Goal: Task Accomplishment & Management: Complete application form

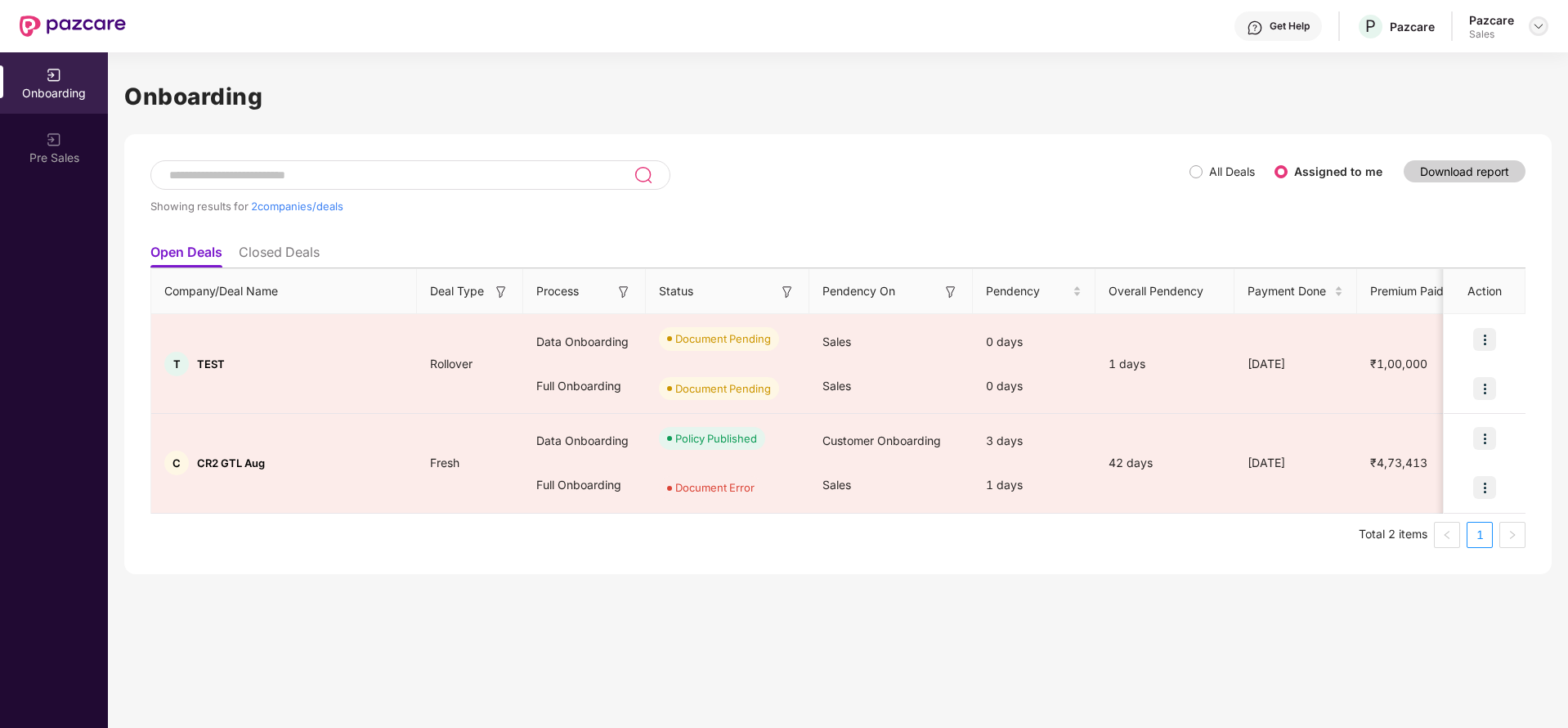
click at [1536, 28] on img at bounding box center [1538, 26] width 13 height 13
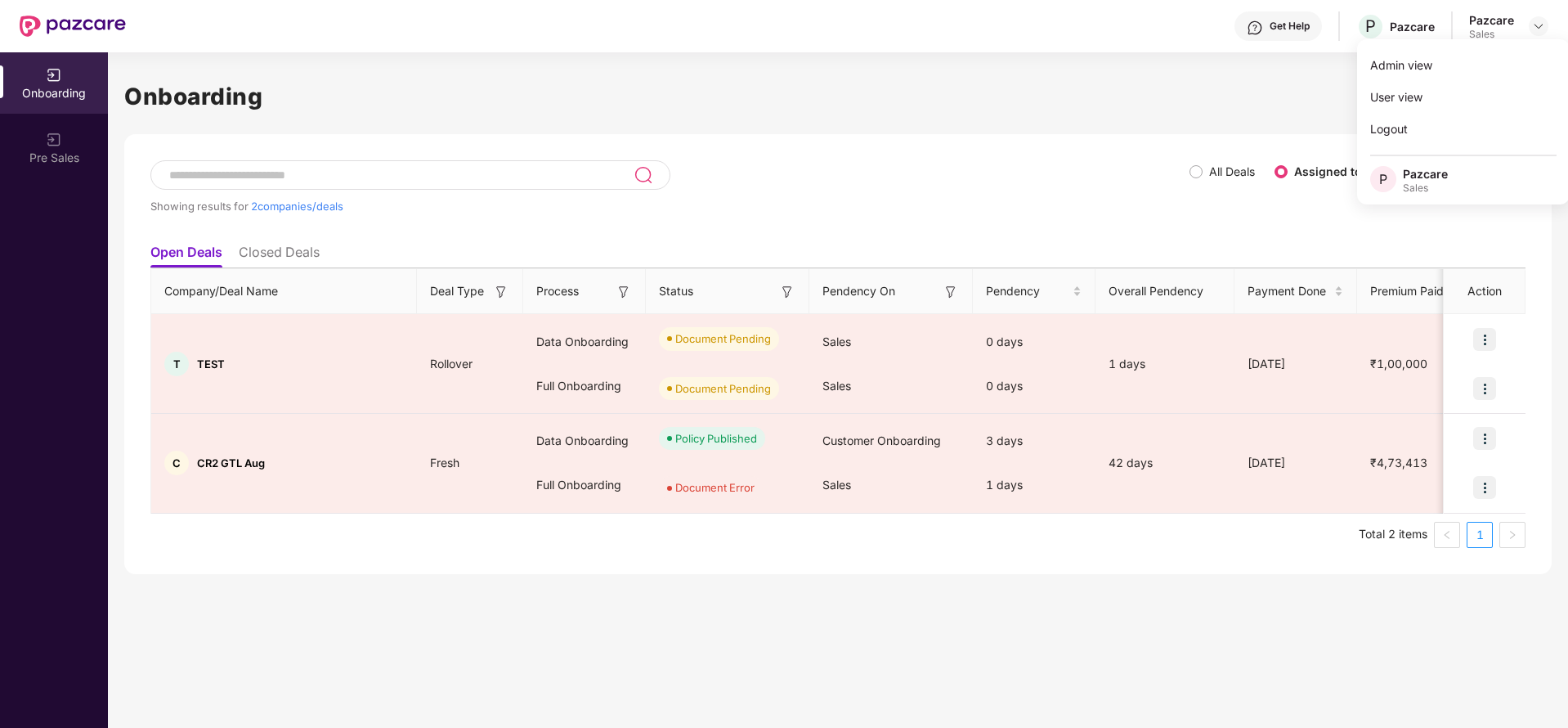
click at [848, 216] on div "Showing results for 2 companies/deals" at bounding box center [669, 198] width 1039 height 75
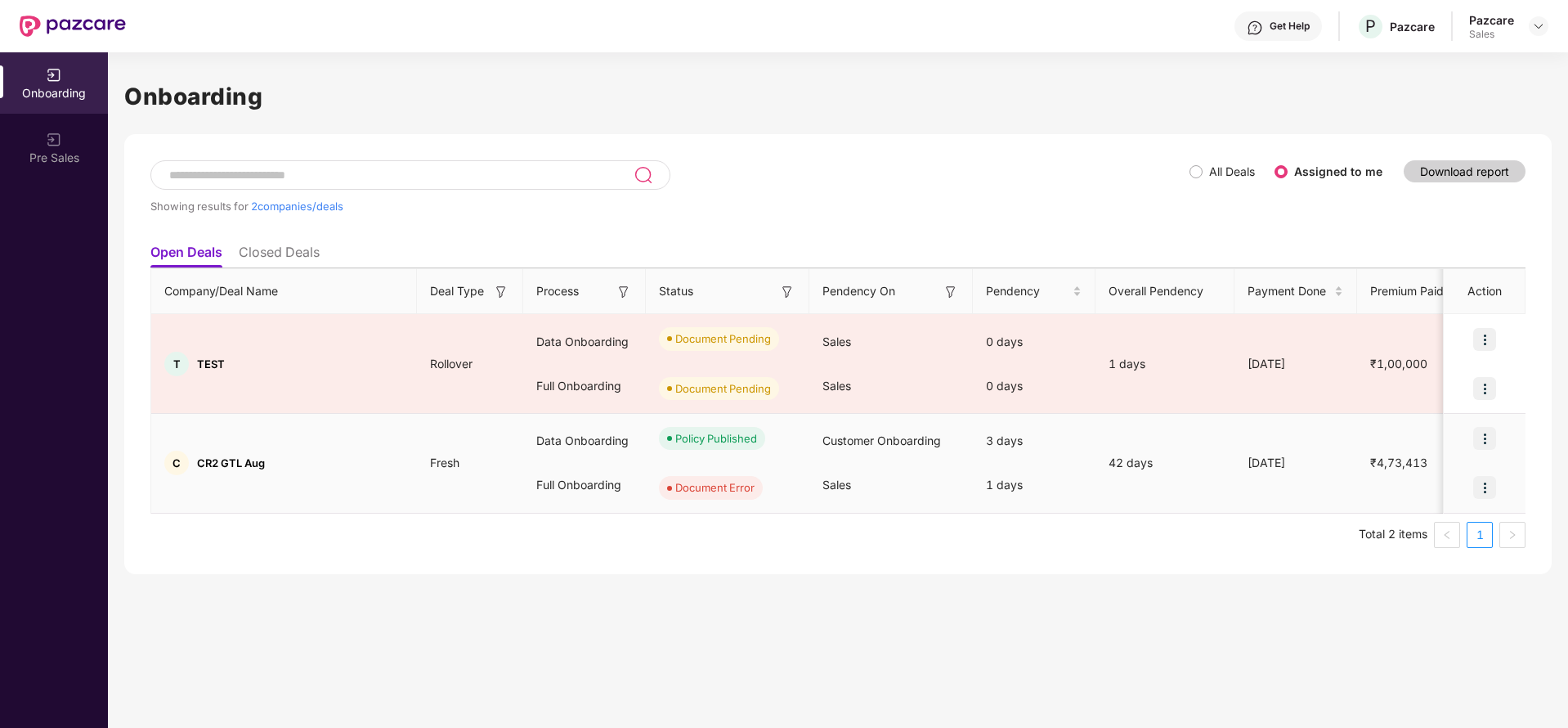
click at [1491, 487] on img at bounding box center [1484, 488] width 23 height 23
click at [1476, 441] on img at bounding box center [1484, 438] width 23 height 23
drag, startPoint x: 1517, startPoint y: 482, endPoint x: 1490, endPoint y: 488, distance: 27.7
click at [1490, 488] on div at bounding box center [1485, 487] width 82 height 49
click at [1490, 488] on img at bounding box center [1484, 488] width 23 height 23
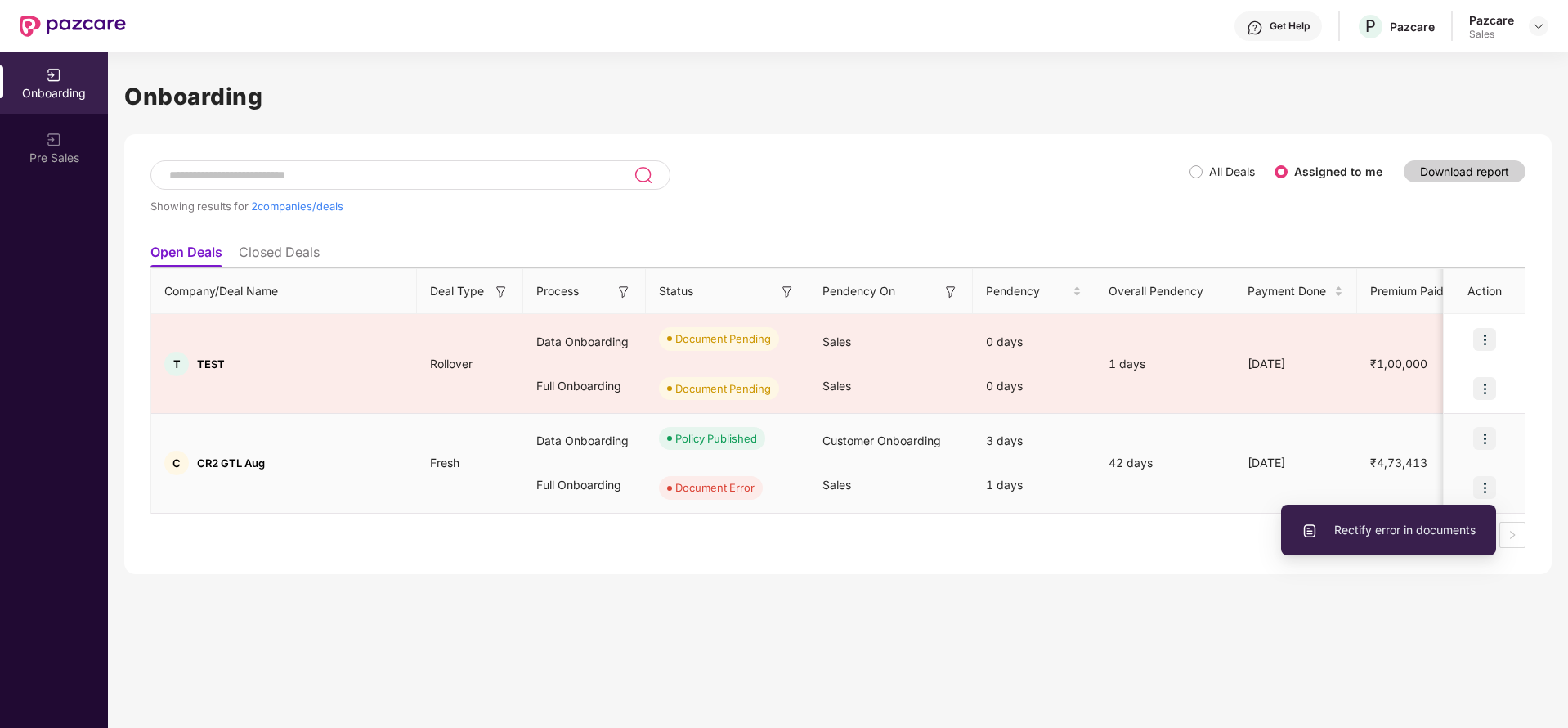
click at [1469, 534] on span "Rectify error in documents" at bounding box center [1388, 530] width 174 height 18
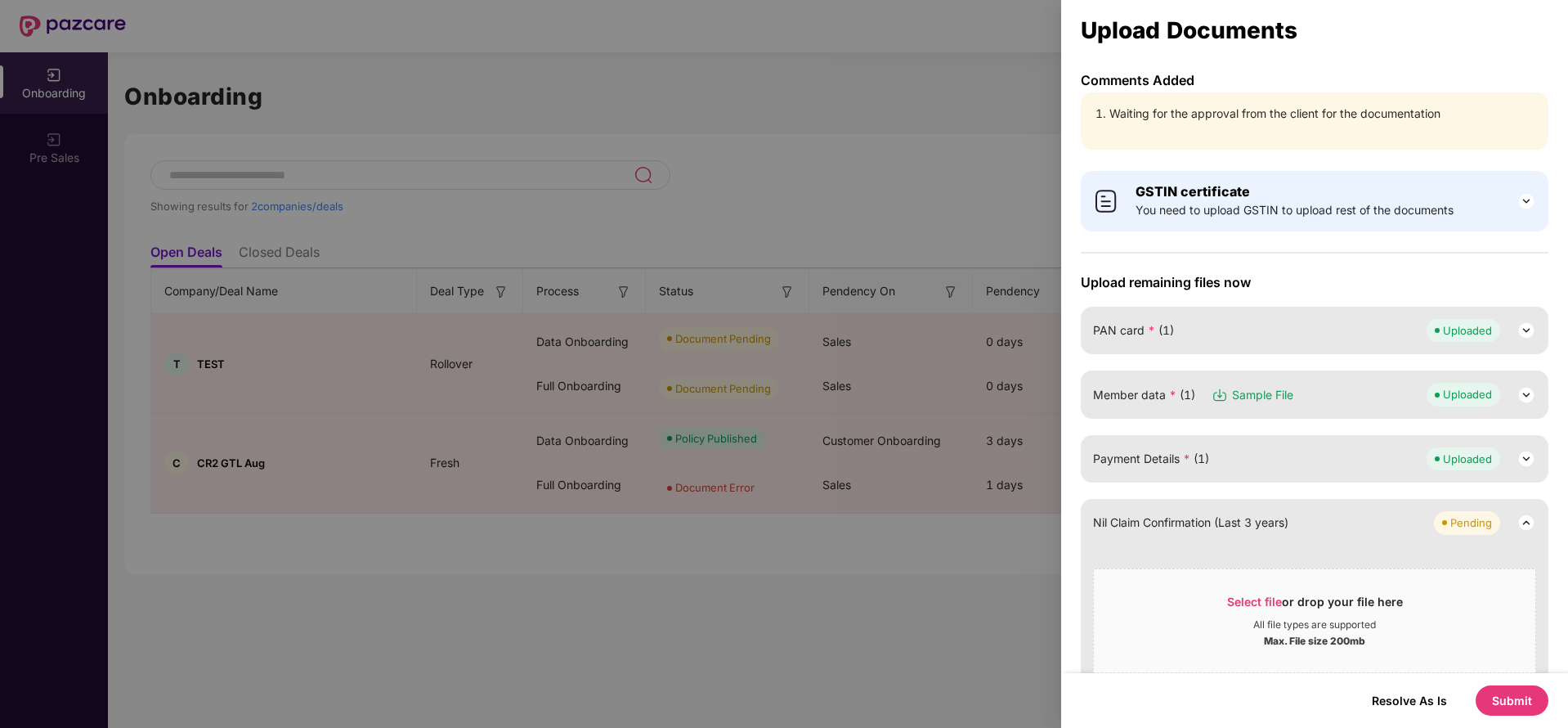
click at [1533, 698] on button "Submit" at bounding box center [1512, 700] width 73 height 30
